Goal: Information Seeking & Learning: Find specific fact

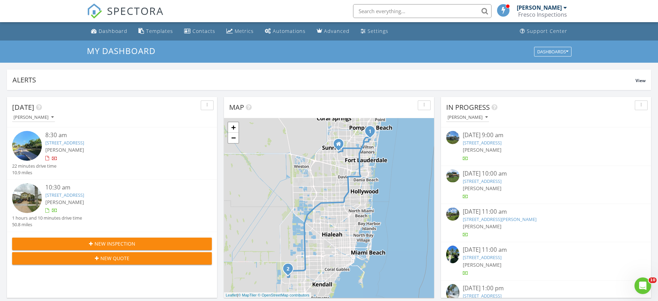
click at [67, 202] on span "[PERSON_NAME]" at bounding box center [64, 202] width 39 height 7
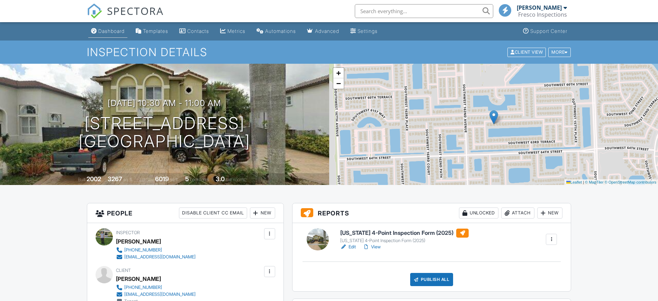
click at [107, 31] on div "Dashboard" at bounding box center [111, 31] width 26 height 6
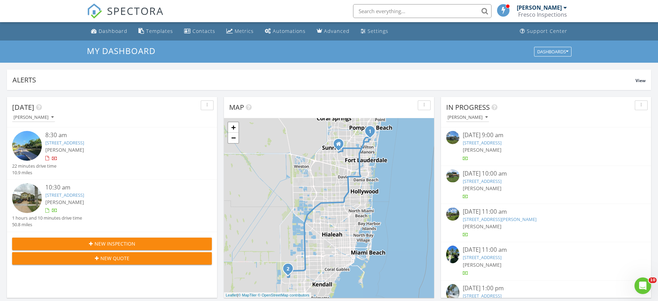
click at [84, 139] on link "5700 NE 15th Ave, Fort Lauderdale, FL 33334" at bounding box center [64, 142] width 39 height 6
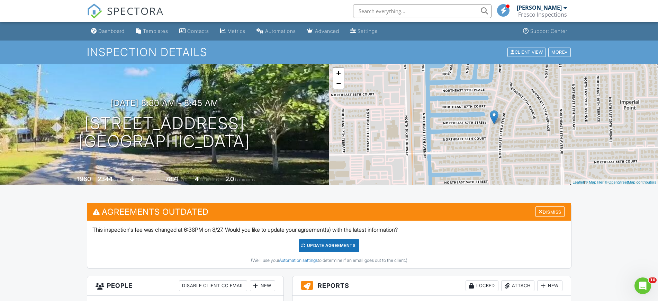
scroll to position [173, 0]
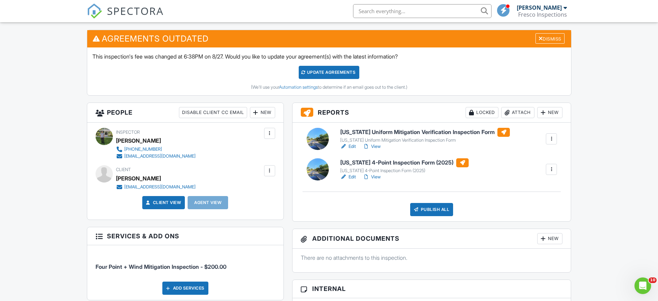
click at [353, 178] on link "Edit" at bounding box center [348, 176] width 16 height 7
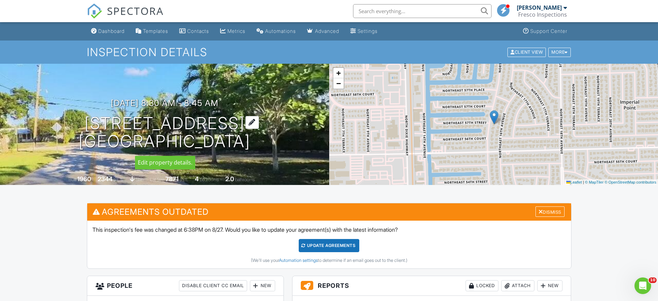
copy h1 "[STREET_ADDRESS]"
drag, startPoint x: 297, startPoint y: 147, endPoint x: 77, endPoint y: 122, distance: 221.3
click at [67, 128] on div "[DATE] 8:30 am - 8:45 am [STREET_ADDRESS] [GEOGRAPHIC_DATA]" at bounding box center [164, 124] width 329 height 52
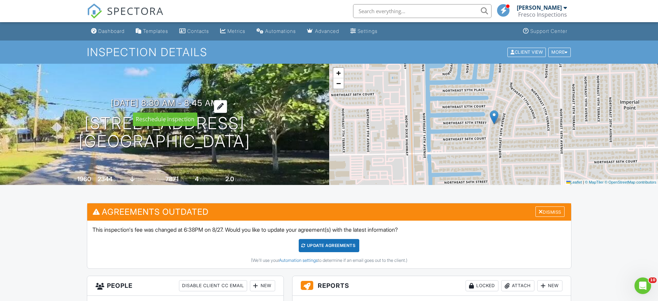
copy h3 "08/28/2025 8:30 am"
drag, startPoint x: 92, startPoint y: 101, endPoint x: 187, endPoint y: 103, distance: 94.4
click at [187, 103] on div "08/28/2025 8:30 am - 8:45 am 5700 NE 15th Ave Fort Lauderdale, FL 33334" at bounding box center [164, 124] width 329 height 52
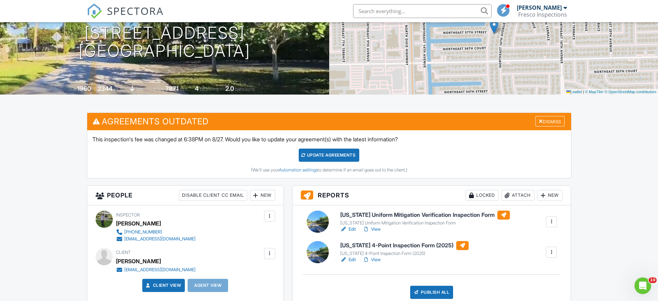
scroll to position [173, 0]
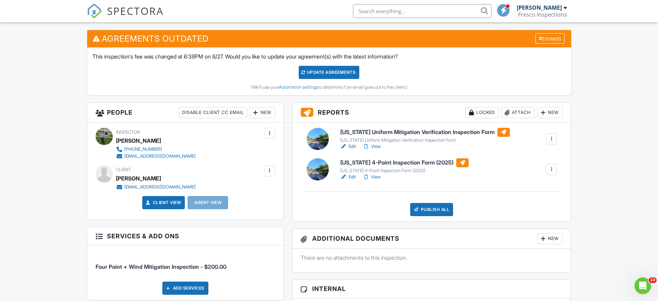
click at [134, 179] on div "Eric Katz" at bounding box center [138, 178] width 45 height 10
copy div "Eric Katz"
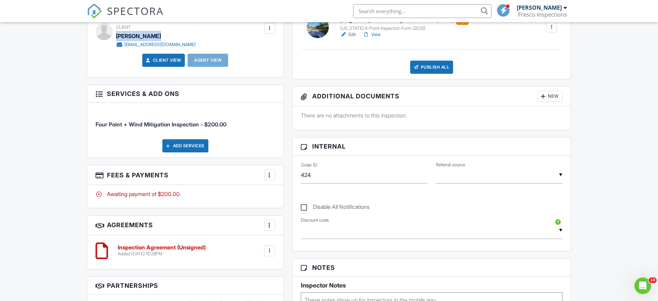
scroll to position [259, 0]
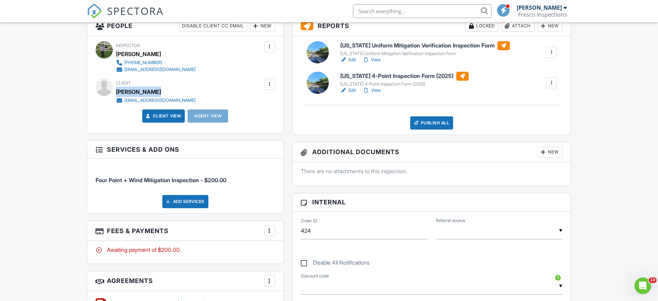
click at [343, 61] on div at bounding box center [343, 59] width 7 height 7
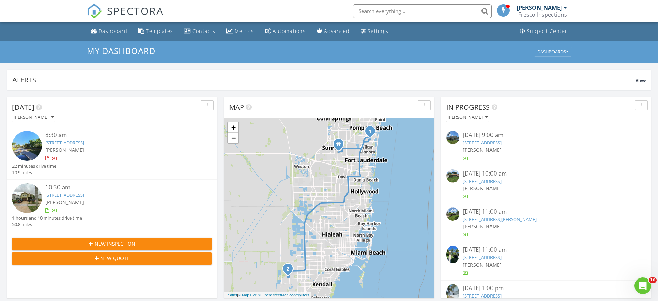
click at [115, 208] on div at bounding box center [120, 210] width 150 height 7
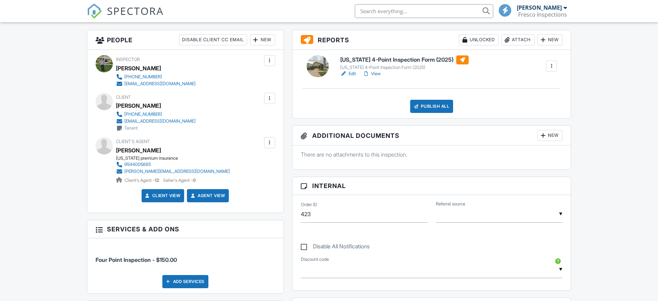
scroll to position [173, 0]
click at [347, 72] on link "Edit" at bounding box center [348, 73] width 16 height 7
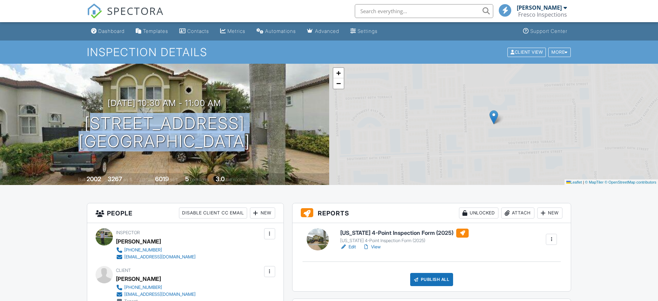
click at [258, 141] on div "08/28/2025 10:30 am - 11:00 am 16050 SW 62nd St Miami, FL 33193" at bounding box center [164, 124] width 329 height 52
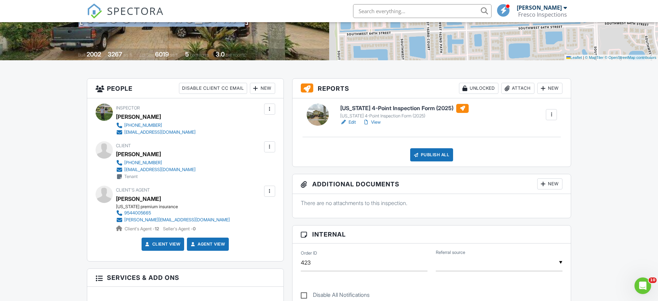
scroll to position [173, 0]
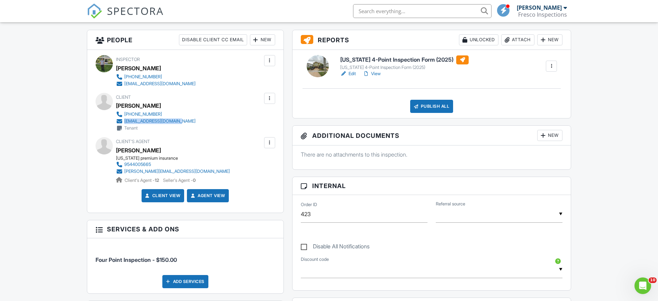
drag, startPoint x: 190, startPoint y: 124, endPoint x: 123, endPoint y: 124, distance: 67.1
click at [123, 124] on div "Client Tanya Mizrahi 917-416-8471 supremerx3011@gmail.com Tenant" at bounding box center [172, 112] width 113 height 39
copy link "supremerx3011@gmail.com"
copy div "brandon@floridapremiumins.com"
drag, startPoint x: 210, startPoint y: 169, endPoint x: 125, endPoint y: 172, distance: 85.1
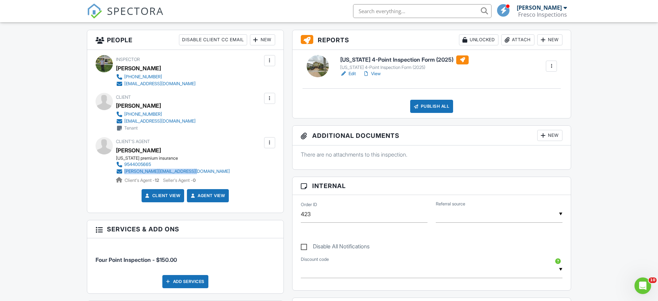
click at [125, 172] on div "Client's Agent Brandon Rodrigues florida premium insurance 9544005665 brandon@f…" at bounding box center [189, 160] width 147 height 46
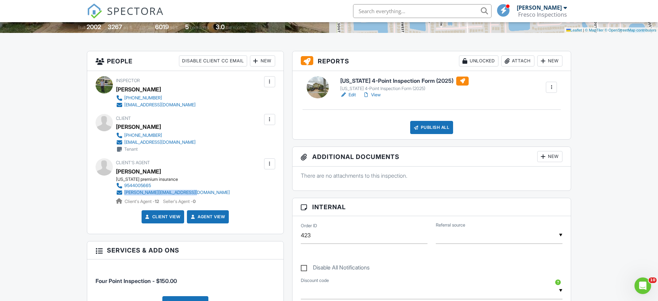
scroll to position [0, 0]
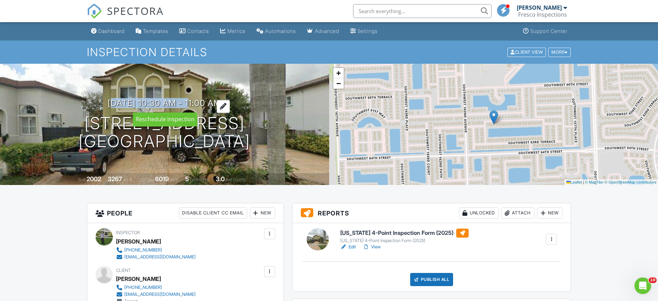
drag, startPoint x: 91, startPoint y: 96, endPoint x: 187, endPoint y: 103, distance: 96.8
click at [187, 103] on div "08/28/2025 10:30 am - 11:00 am 16050 SW 62nd St Miami, FL 33193 Built 2002 3267…" at bounding box center [164, 124] width 329 height 121
copy h3 "08/28/2025 10:30 am"
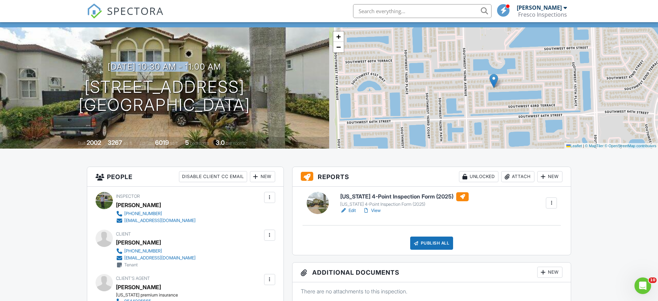
scroll to position [86, 0]
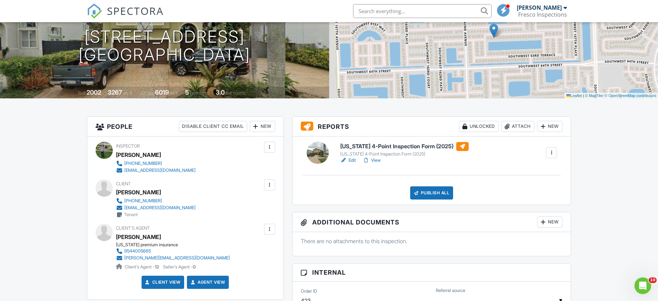
click at [132, 191] on div "Tanya Mizrahi" at bounding box center [138, 192] width 45 height 10
copy div "Tanya Mizrahi"
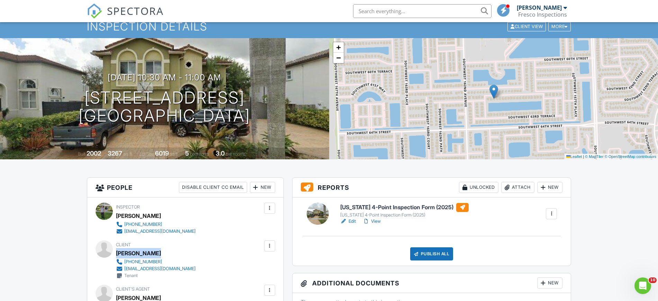
scroll to position [0, 0]
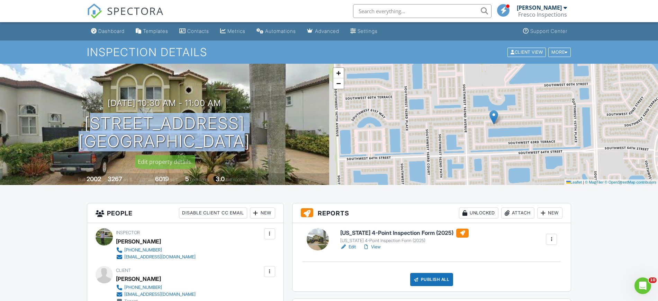
drag, startPoint x: 88, startPoint y: 126, endPoint x: 270, endPoint y: 157, distance: 184.9
click at [270, 157] on div "08/28/2025 10:30 am - 11:00 am 16050 SW 62nd St Miami, FL 33193 Built 2002 3267…" at bounding box center [164, 124] width 329 height 121
copy h1 "16050 SW 62nd St Miami, FL 33193"
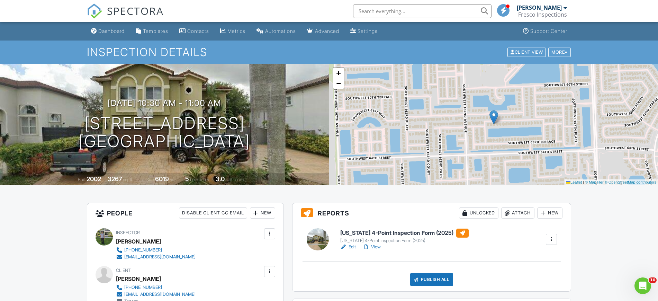
click at [409, 15] on input "text" at bounding box center [422, 11] width 138 height 14
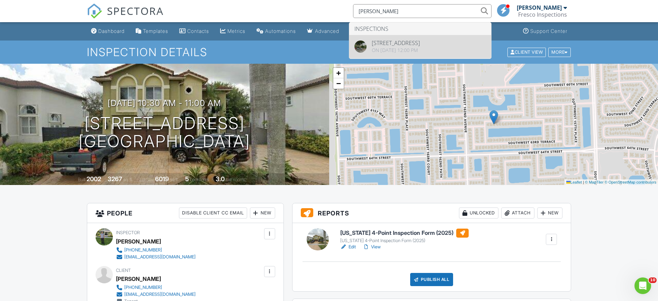
type input "fritz"
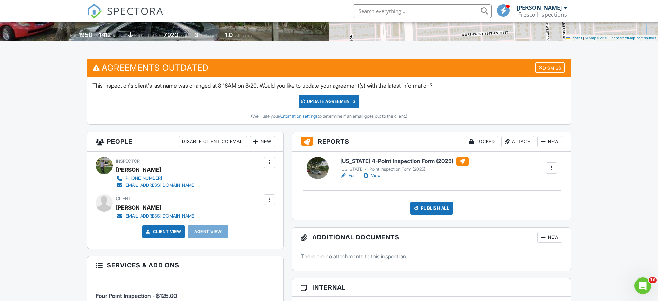
scroll to position [130, 0]
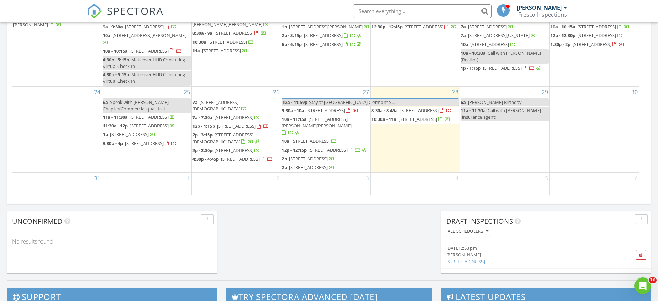
scroll to position [476, 0]
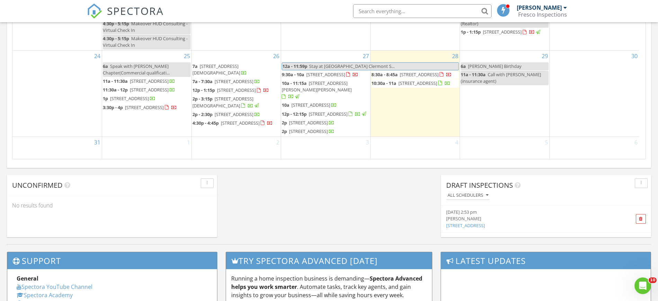
scroll to position [197, 0]
